Goal: Information Seeking & Learning: Stay updated

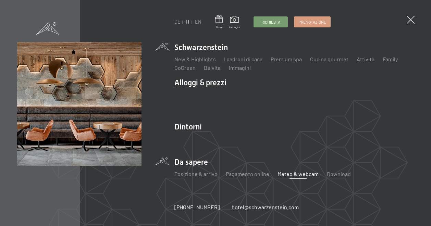
click at [295, 175] on link "Meteo & webcam" at bounding box center [298, 174] width 41 height 7
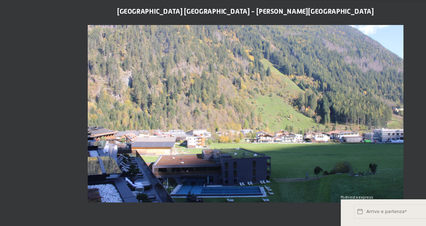
scroll to position [259, 0]
